Goal: Navigation & Orientation: Understand site structure

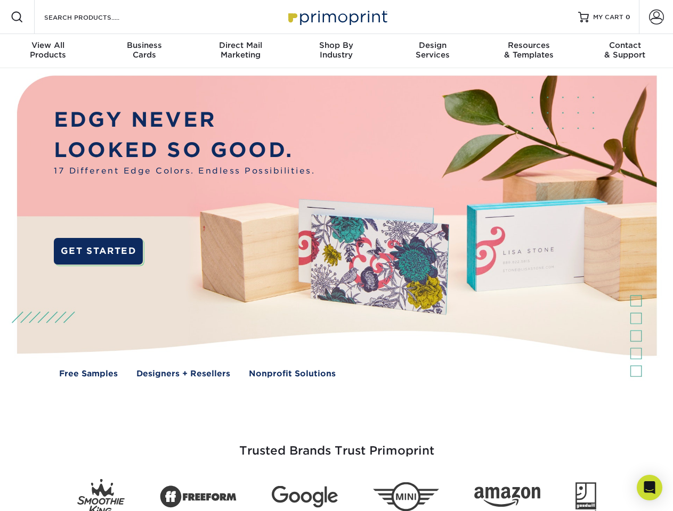
click at [336, 256] on img at bounding box center [336, 234] width 666 height 333
click at [17, 17] on span at bounding box center [17, 17] width 13 height 13
click at [656, 17] on span at bounding box center [656, 17] width 15 height 15
click at [48, 51] on div "View All Products" at bounding box center [48, 49] width 96 height 19
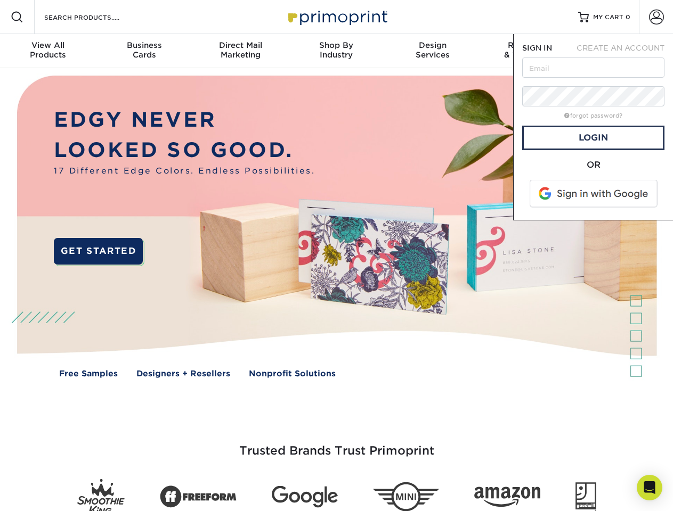
click at [144, 51] on div "Business Cards" at bounding box center [144, 49] width 96 height 19
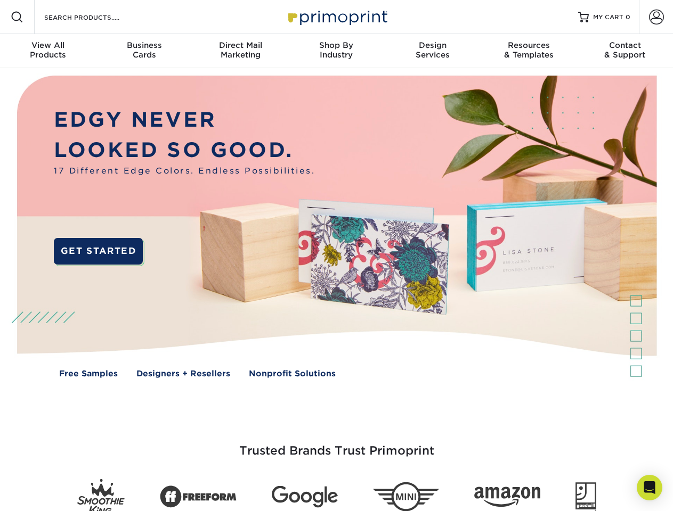
click at [240, 51] on div "Direct Mail Marketing" at bounding box center [240, 49] width 96 height 19
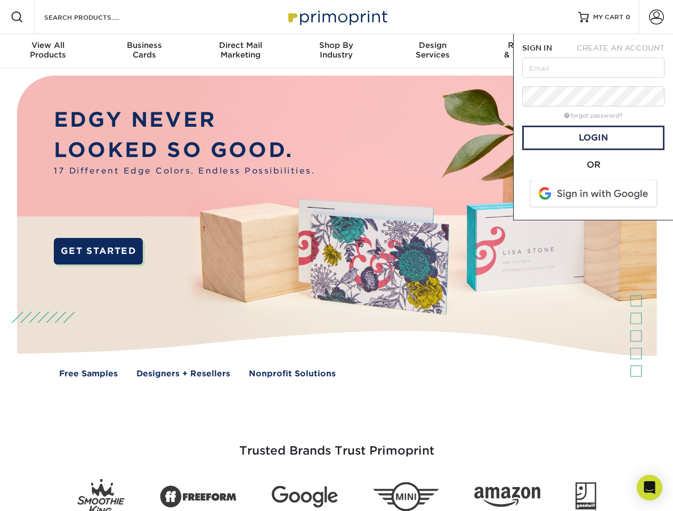
click at [336, 51] on div "Shop By Industry" at bounding box center [336, 49] width 96 height 19
click at [433, 51] on div "Design Services" at bounding box center [433, 49] width 96 height 19
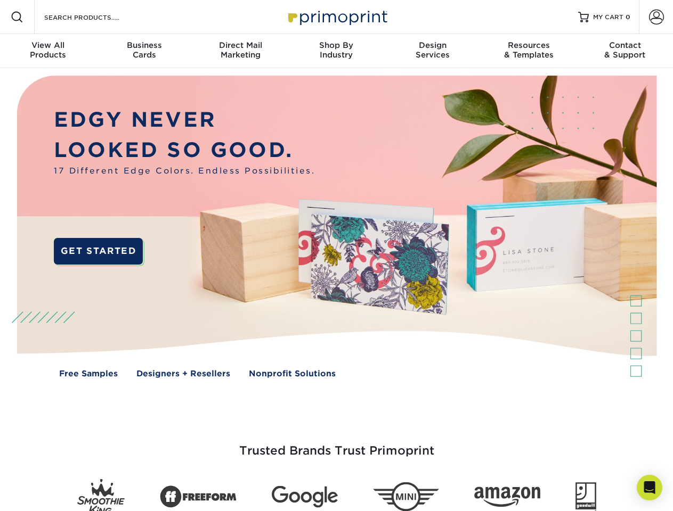
click at [528, 51] on span "SIGN IN" at bounding box center [537, 48] width 30 height 9
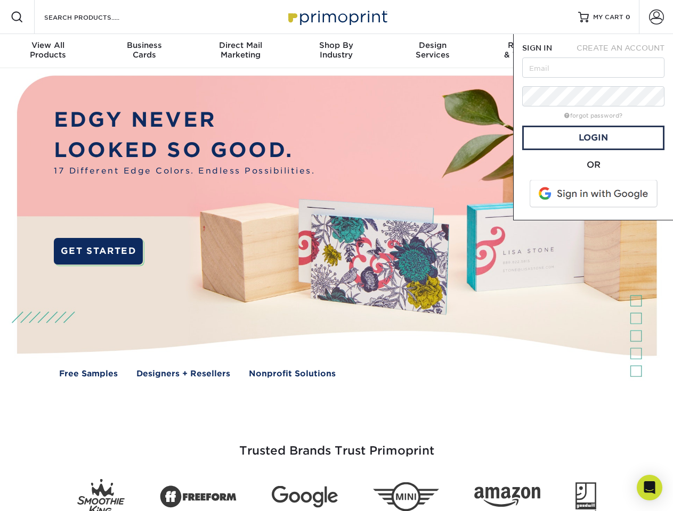
click at [625, 51] on div "Contact & Support" at bounding box center [625, 49] width 96 height 19
